Goal: Task Accomplishment & Management: Manage account settings

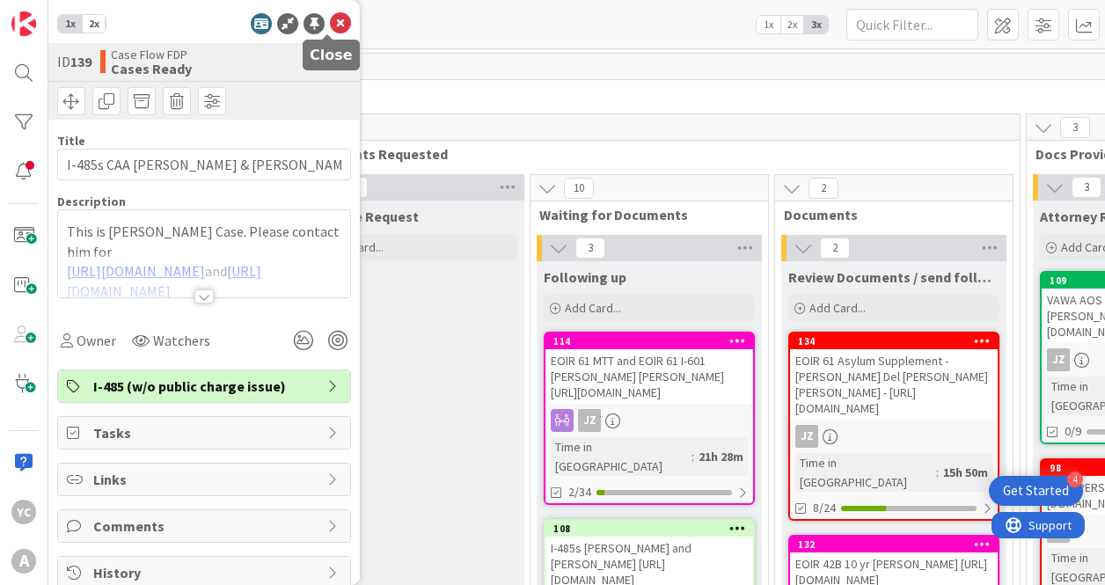
click at [330, 18] on icon at bounding box center [340, 23] width 21 height 21
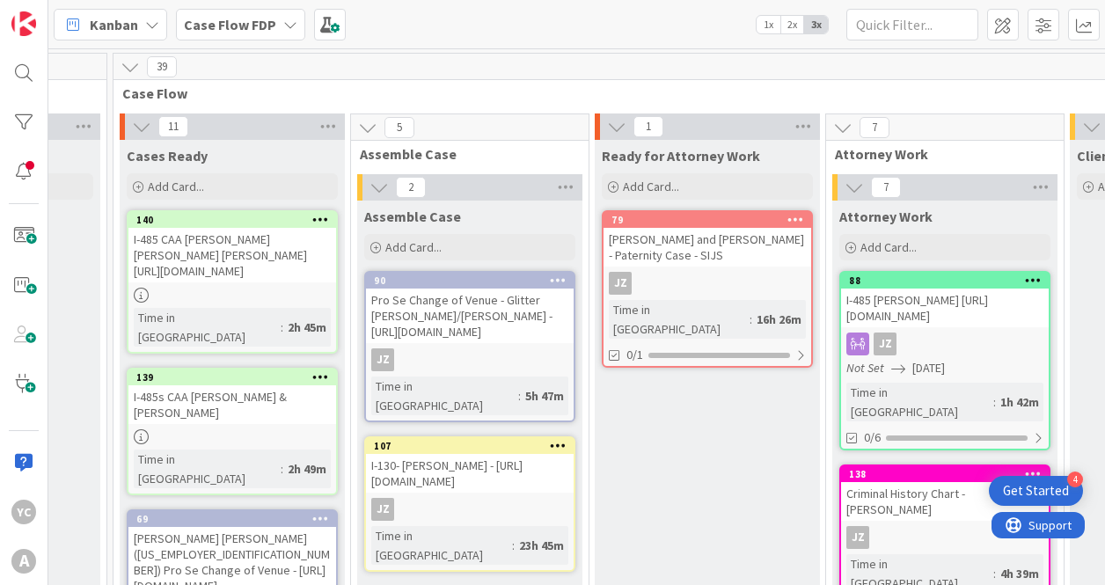
scroll to position [0, 2820]
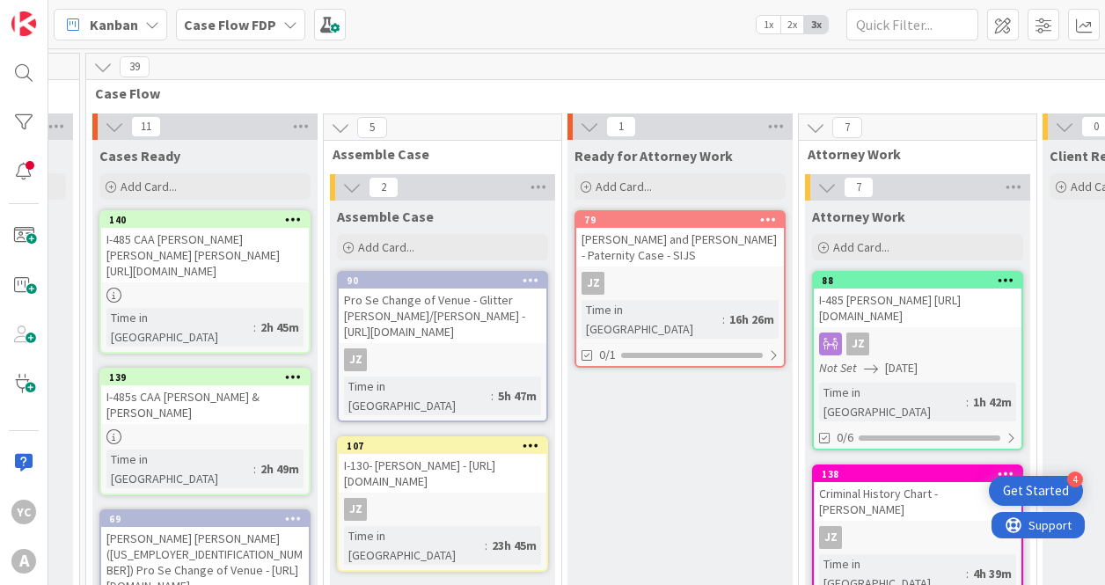
click at [296, 371] on icon at bounding box center [293, 376] width 17 height 12
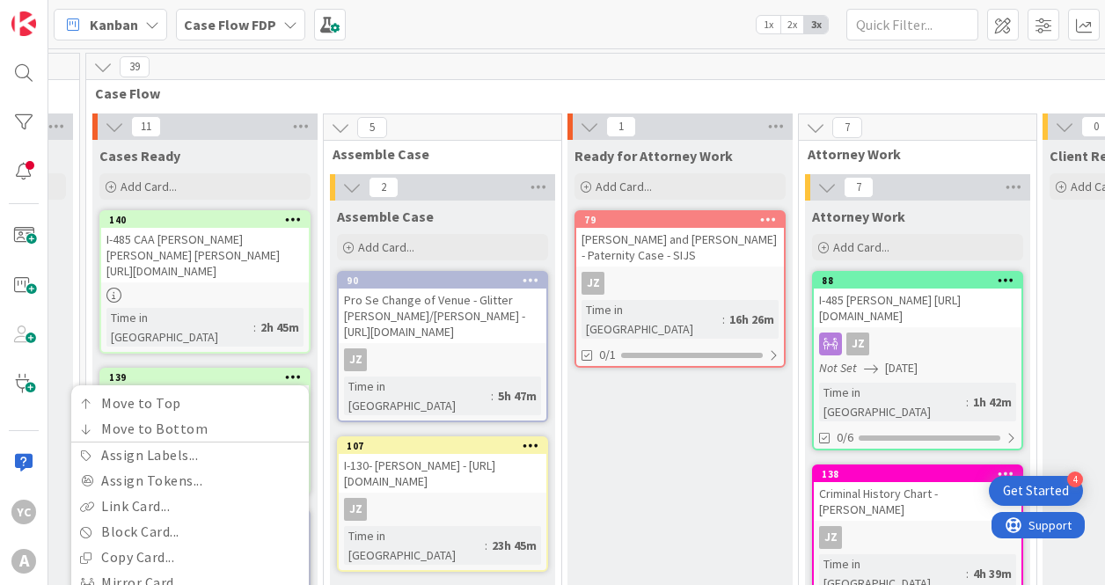
click at [296, 371] on icon at bounding box center [293, 376] width 17 height 12
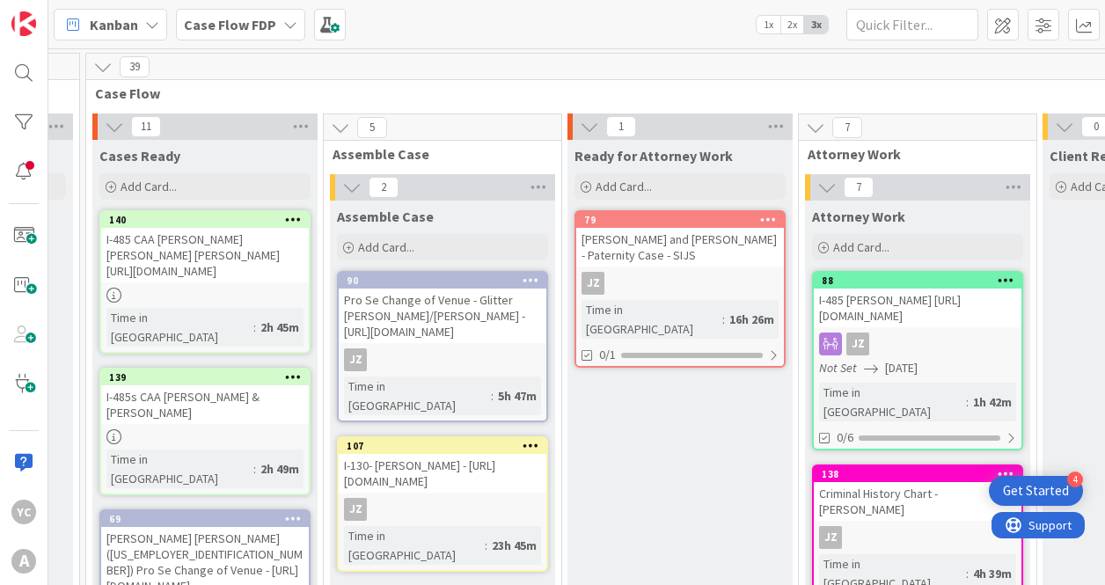
click at [201, 415] on div "I-485s CAA [PERSON_NAME] & [PERSON_NAME]" at bounding box center [205, 404] width 208 height 39
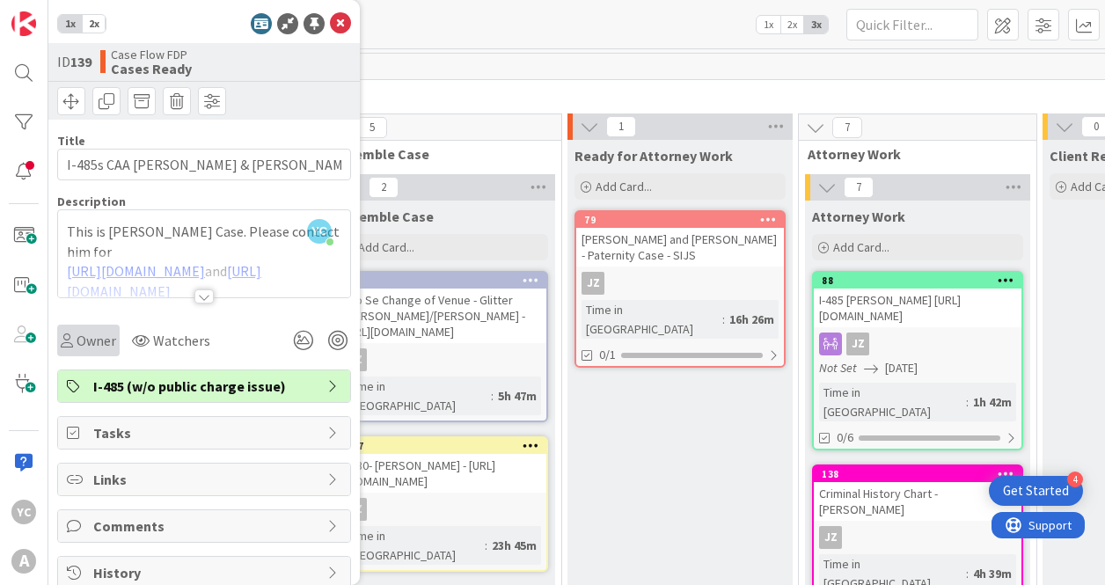
click at [86, 347] on span "Owner" at bounding box center [97, 340] width 40 height 21
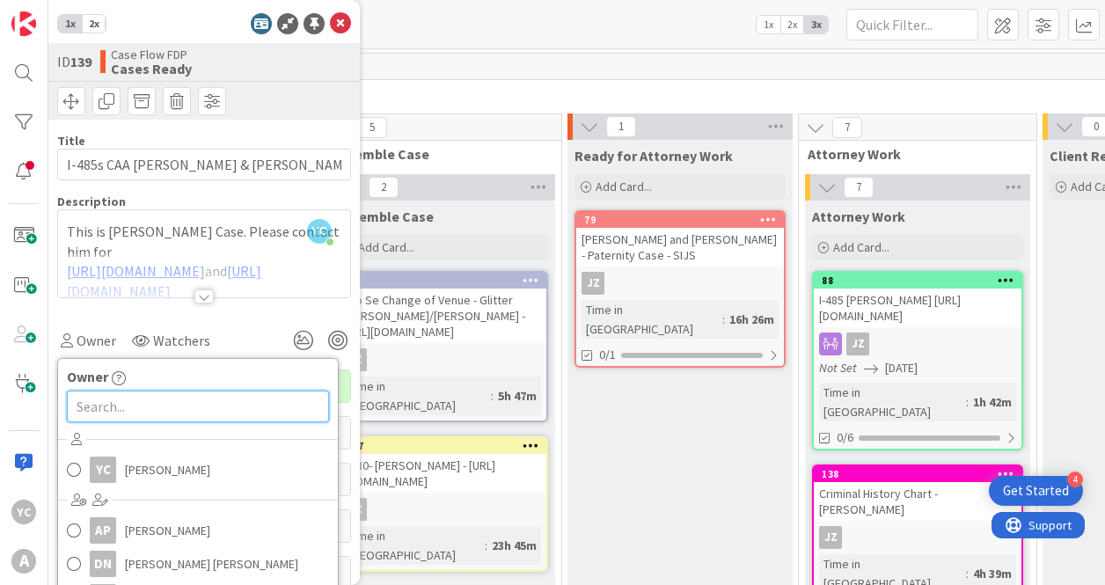
click at [113, 408] on input "text" at bounding box center [198, 407] width 262 height 32
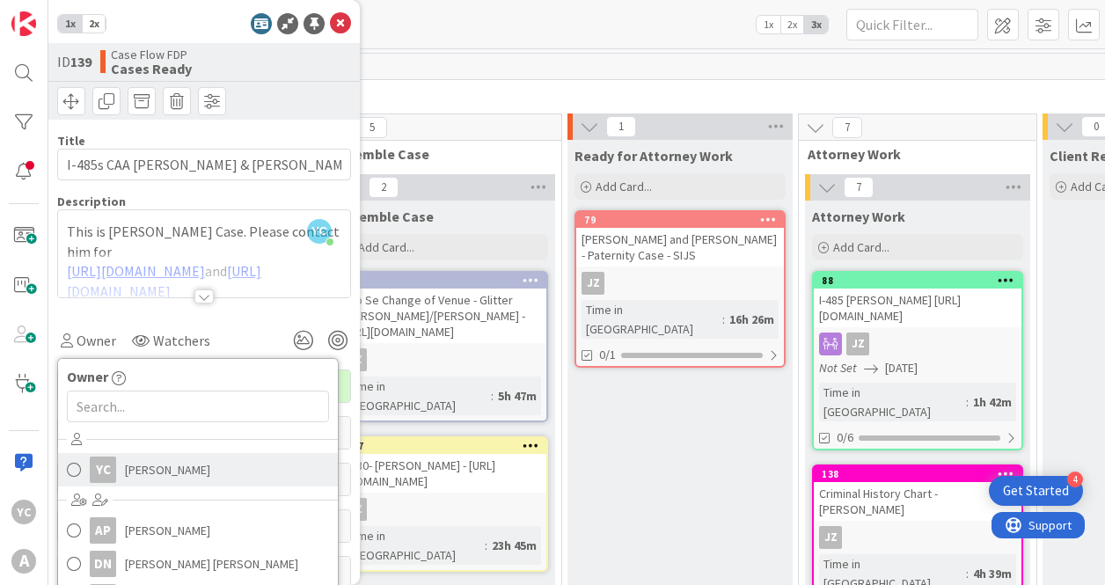
click at [134, 465] on span "[PERSON_NAME]" at bounding box center [167, 470] width 85 height 26
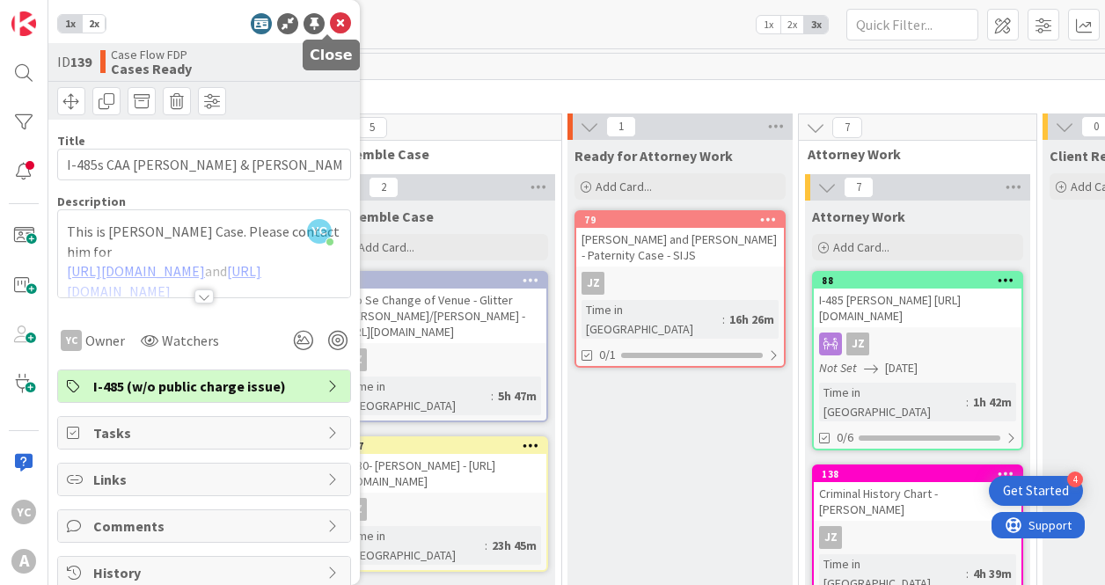
click at [330, 20] on icon at bounding box center [340, 23] width 21 height 21
